Goal: Information Seeking & Learning: Learn about a topic

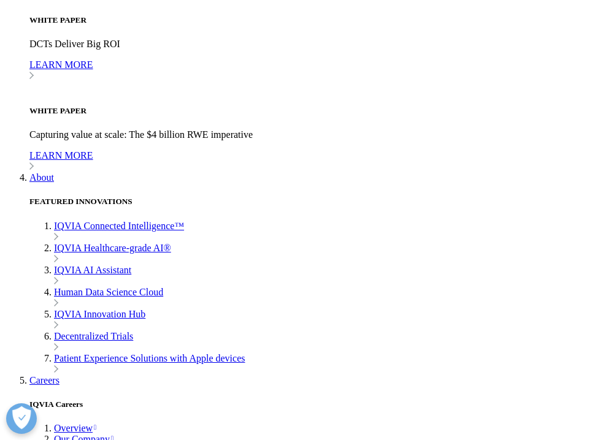
scroll to position [2822, 0]
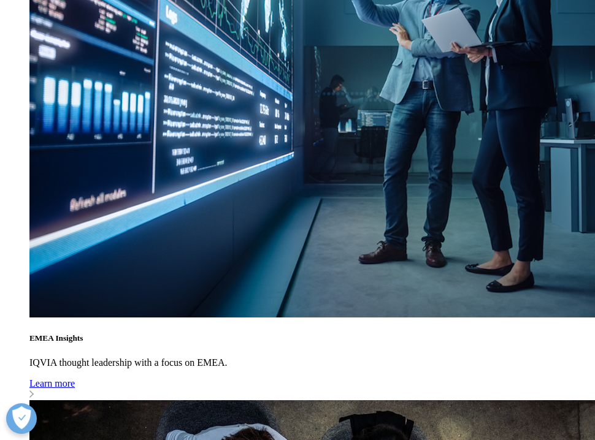
click at [287, 38] on p "Featured Innovations" at bounding box center [269, 30] width 105 height 15
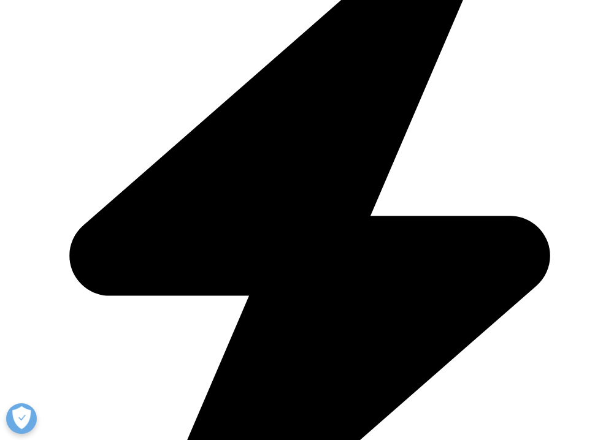
scroll to position [1455, 0]
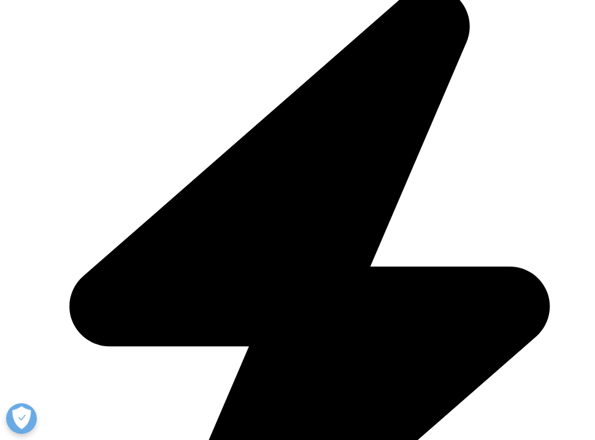
scroll to position [4755, 0]
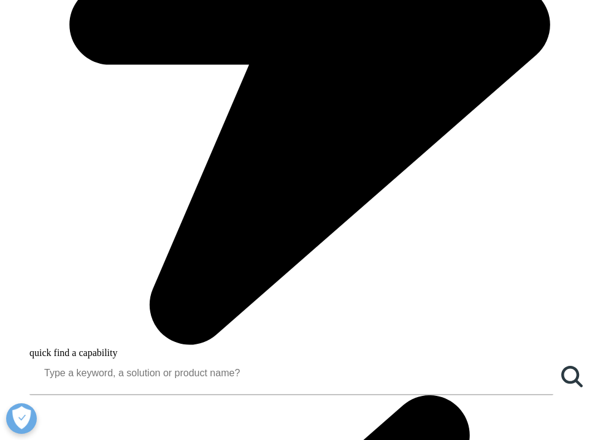
scroll to position [628, 0]
